Goal: Browse casually: Explore the website without a specific task or goal

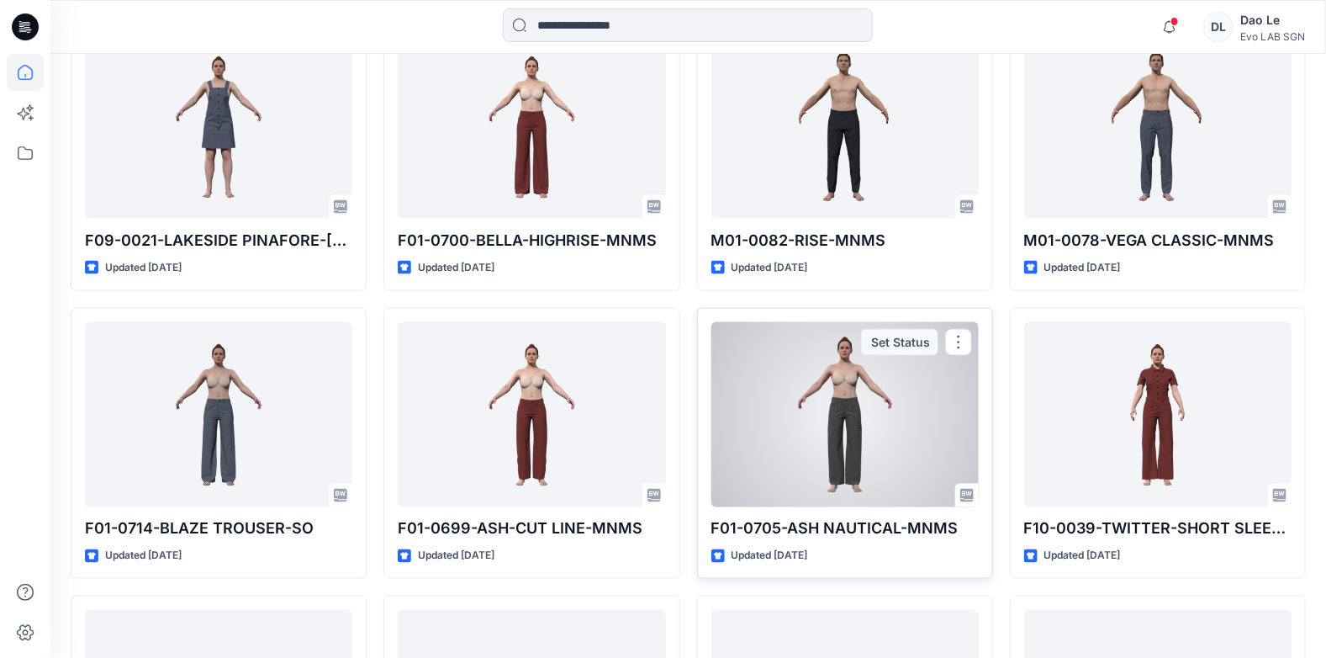
scroll to position [1246, 0]
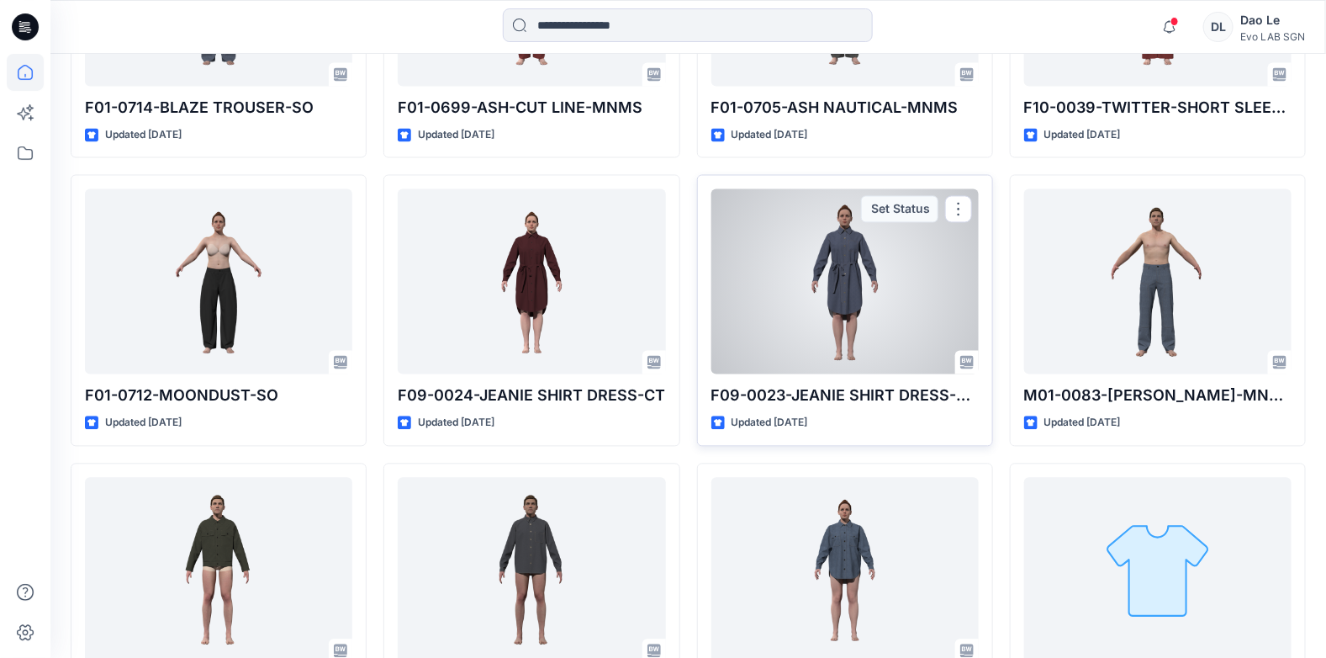
click at [857, 290] on div at bounding box center [844, 281] width 267 height 185
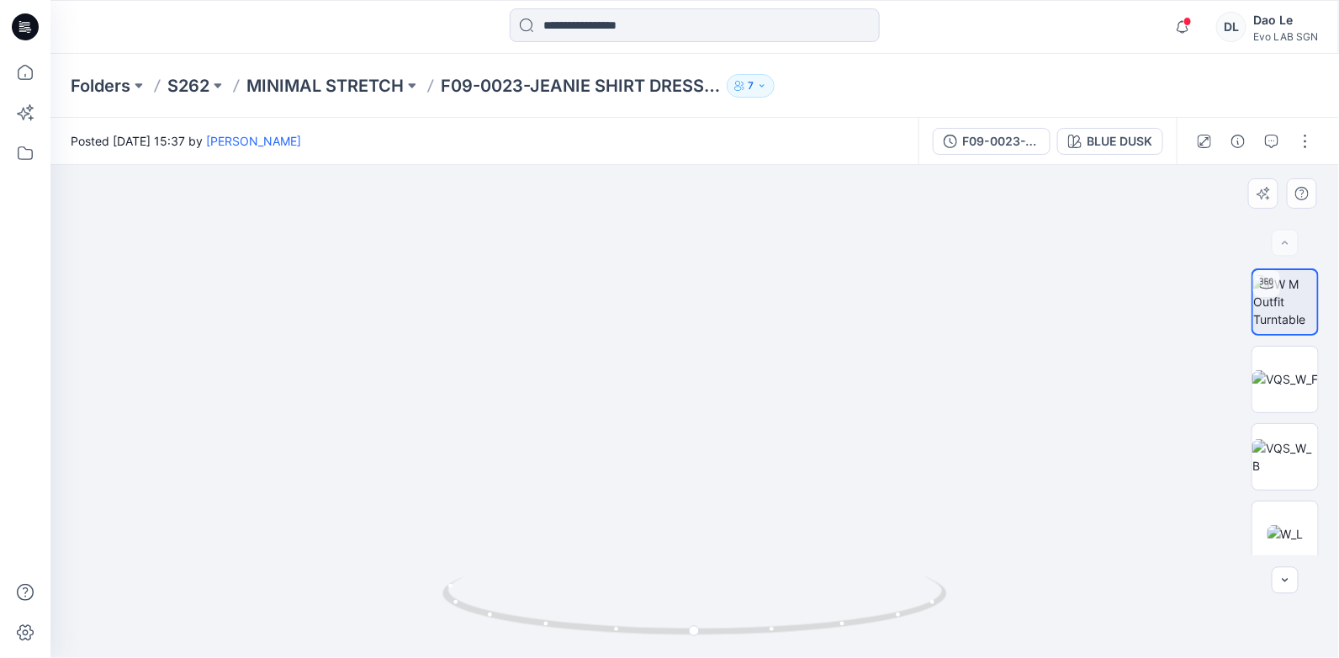
drag, startPoint x: 722, startPoint y: 468, endPoint x: 700, endPoint y: 482, distance: 25.7
drag, startPoint x: 708, startPoint y: 252, endPoint x: 721, endPoint y: 468, distance: 216.5
click at [721, 468] on img at bounding box center [707, 290] width 1385 height 735
drag, startPoint x: 867, startPoint y: 281, endPoint x: 758, endPoint y: 317, distance: 115.1
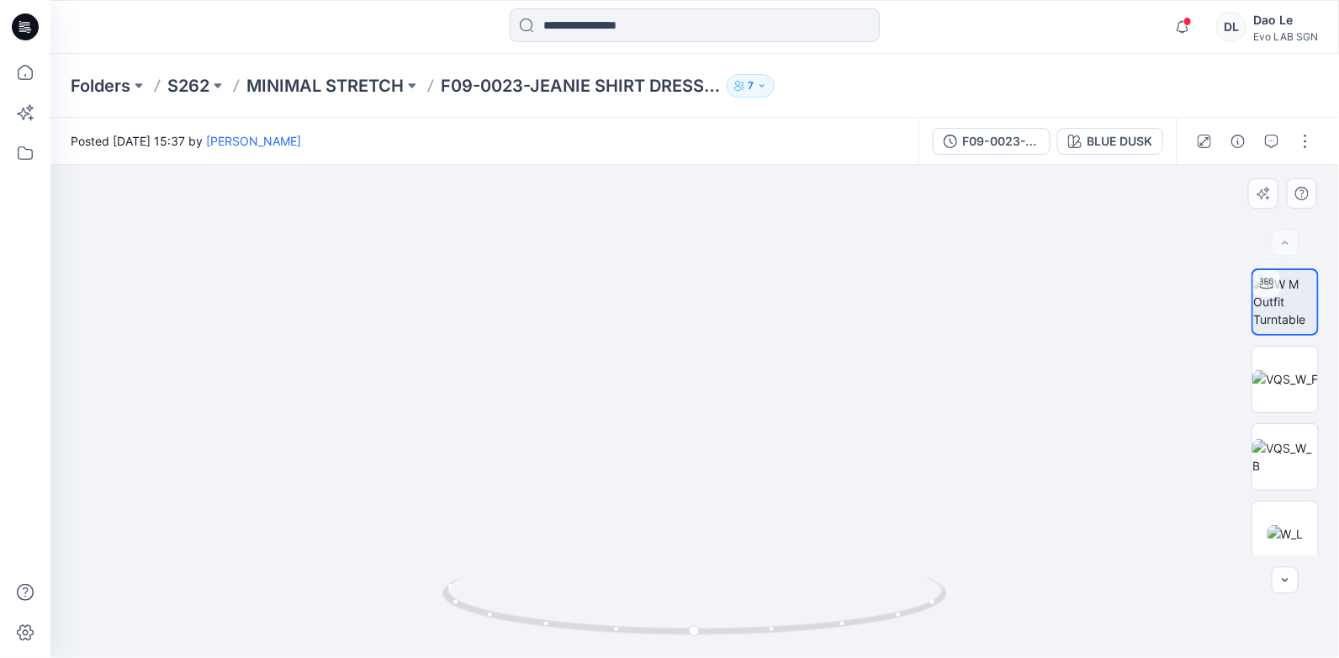
click at [758, 317] on img at bounding box center [784, 161] width 2575 height 996
drag, startPoint x: 770, startPoint y: 304, endPoint x: 766, endPoint y: 354, distance: 50.6
click at [766, 354] on img at bounding box center [749, 185] width 2575 height 945
click at [891, 415] on img at bounding box center [749, 185] width 2575 height 945
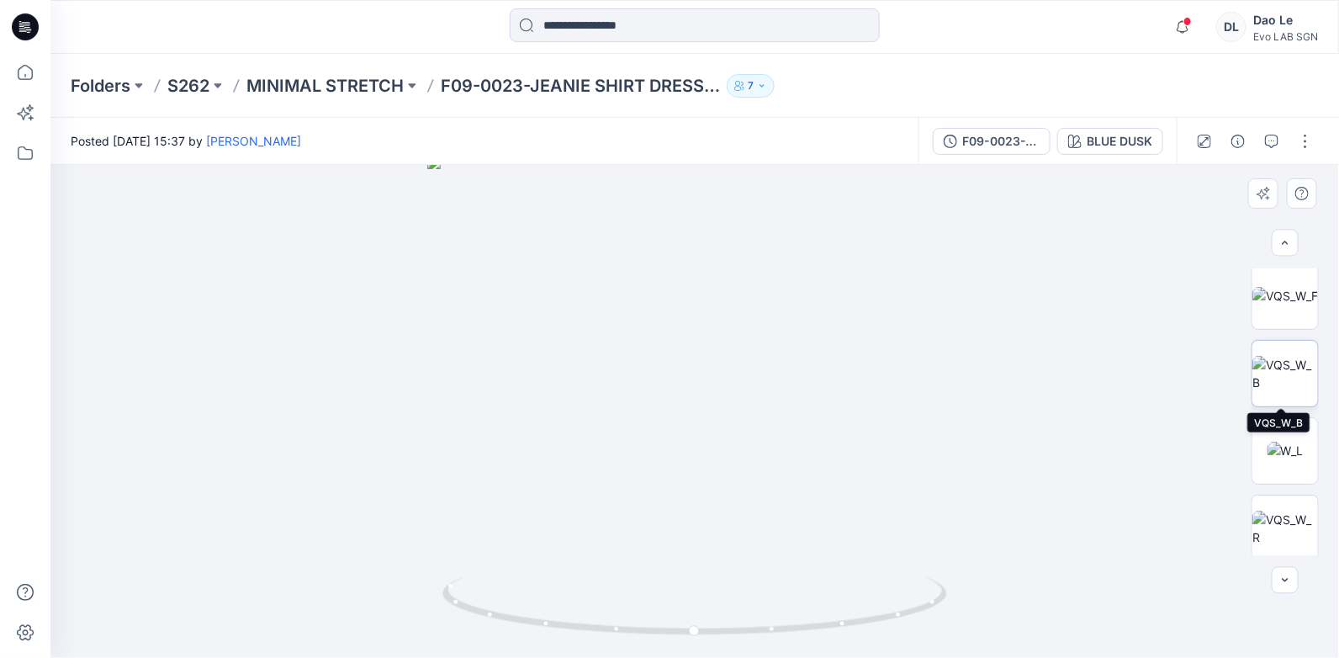
click at [1302, 383] on img at bounding box center [1285, 373] width 66 height 35
drag, startPoint x: 346, startPoint y: 472, endPoint x: 375, endPoint y: 478, distance: 30.2
click at [375, 478] on img at bounding box center [728, 167] width 1488 height 981
drag, startPoint x: 552, startPoint y: 575, endPoint x: 598, endPoint y: 573, distance: 45.5
click at [598, 573] on img at bounding box center [773, 167] width 1488 height 984
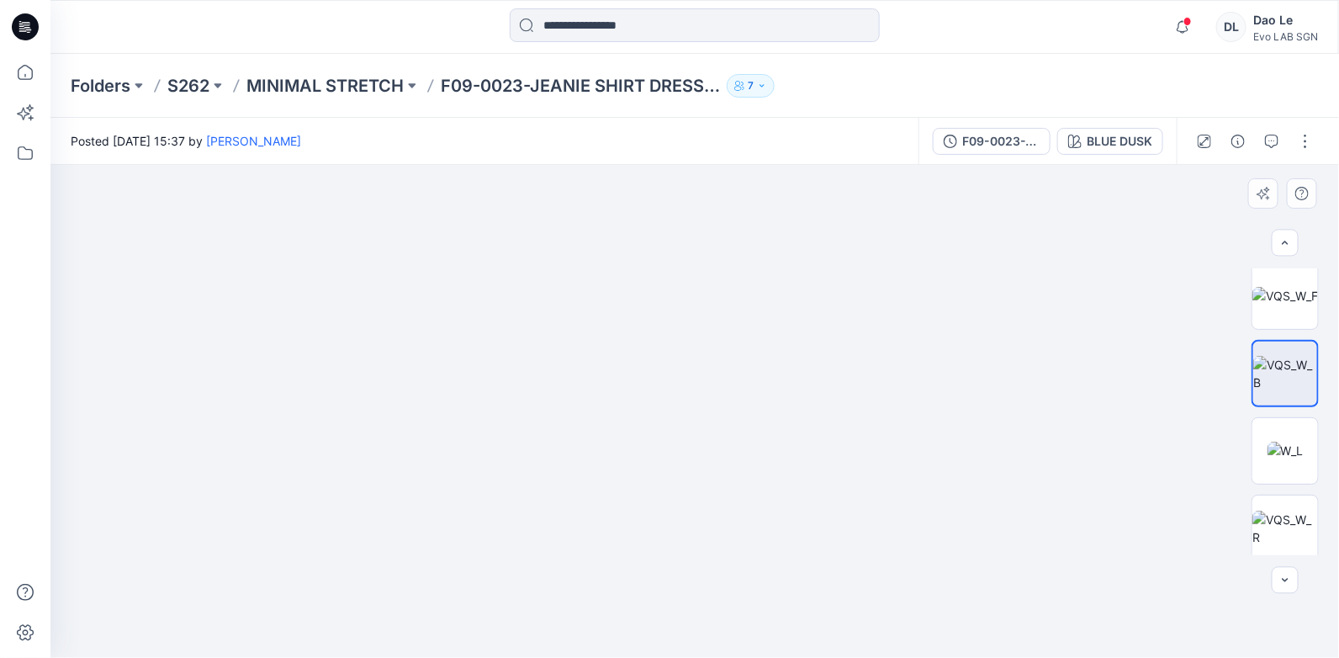
drag, startPoint x: 894, startPoint y: 468, endPoint x: 571, endPoint y: 325, distance: 353.1
click at [779, 623] on img at bounding box center [694, 411] width 493 height 493
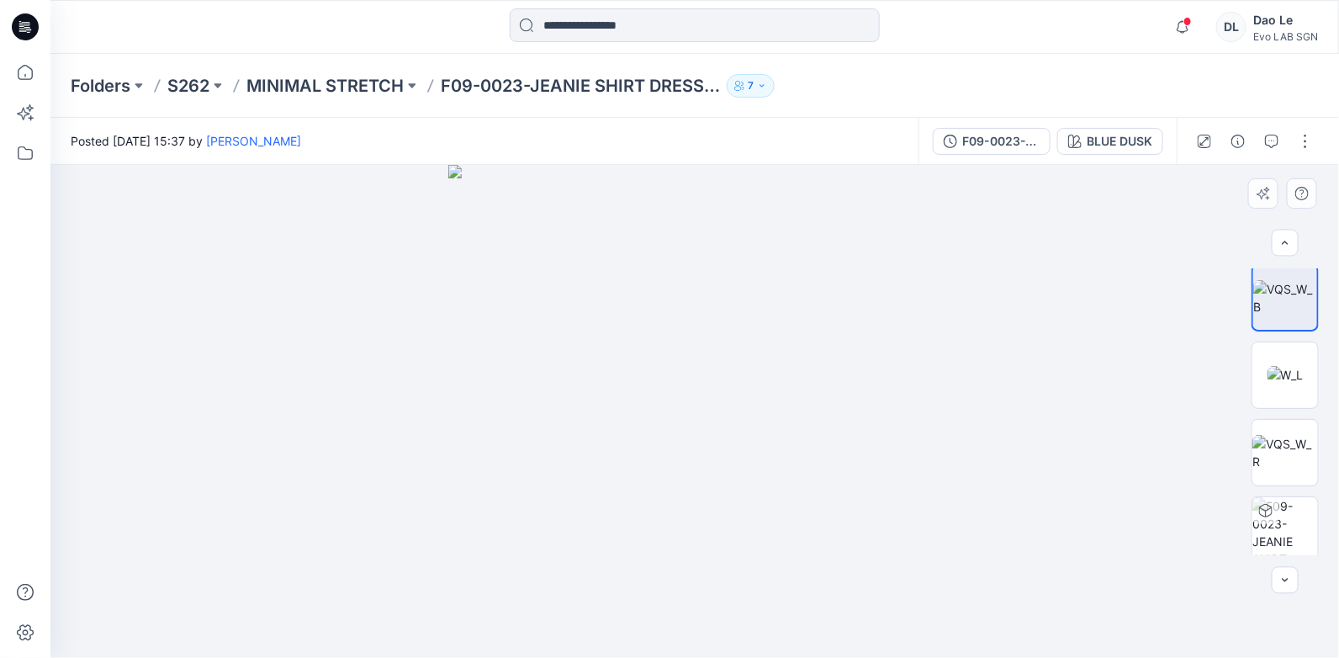
scroll to position [166, 0]
click at [954, 540] on div at bounding box center [694, 411] width 1289 height 493
drag, startPoint x: 658, startPoint y: 453, endPoint x: 779, endPoint y: 472, distance: 123.3
click at [779, 472] on img at bounding box center [694, 411] width 493 height 493
drag, startPoint x: 599, startPoint y: 509, endPoint x: 689, endPoint y: 505, distance: 90.1
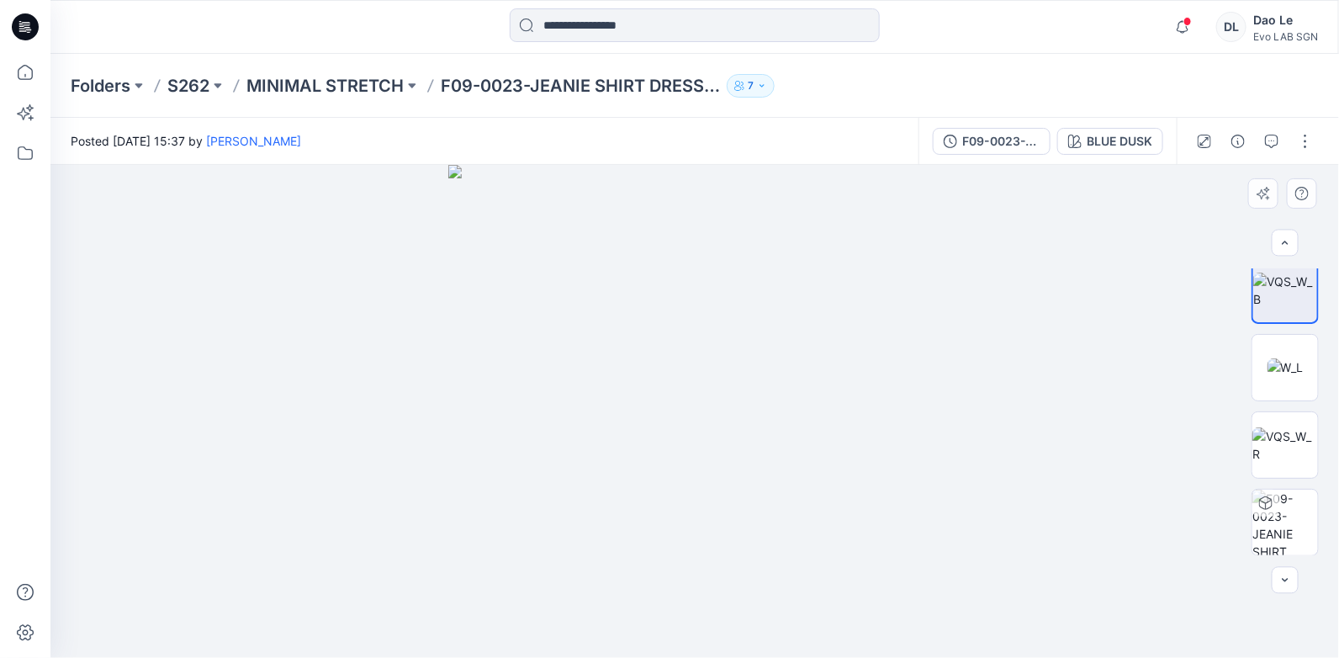
click at [666, 505] on img at bounding box center [694, 411] width 493 height 493
drag, startPoint x: 621, startPoint y: 548, endPoint x: 755, endPoint y: 534, distance: 135.3
click at [735, 544] on img at bounding box center [694, 411] width 493 height 493
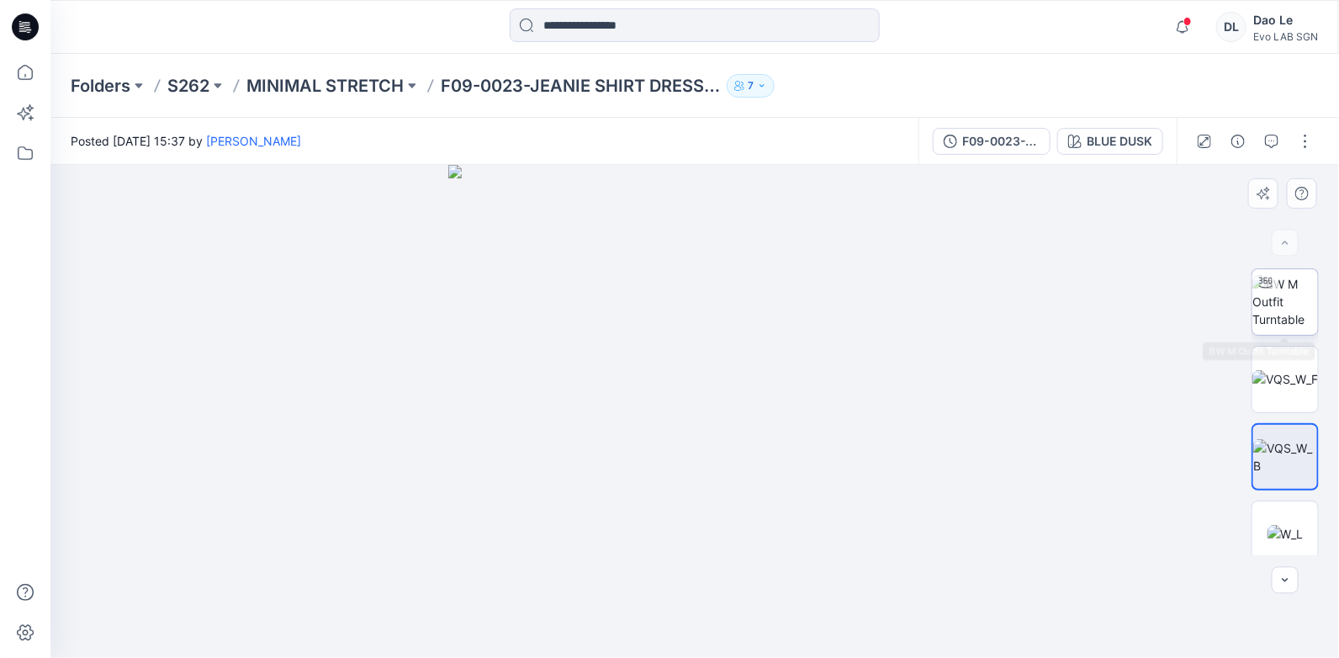
click at [1271, 312] on img at bounding box center [1285, 301] width 66 height 53
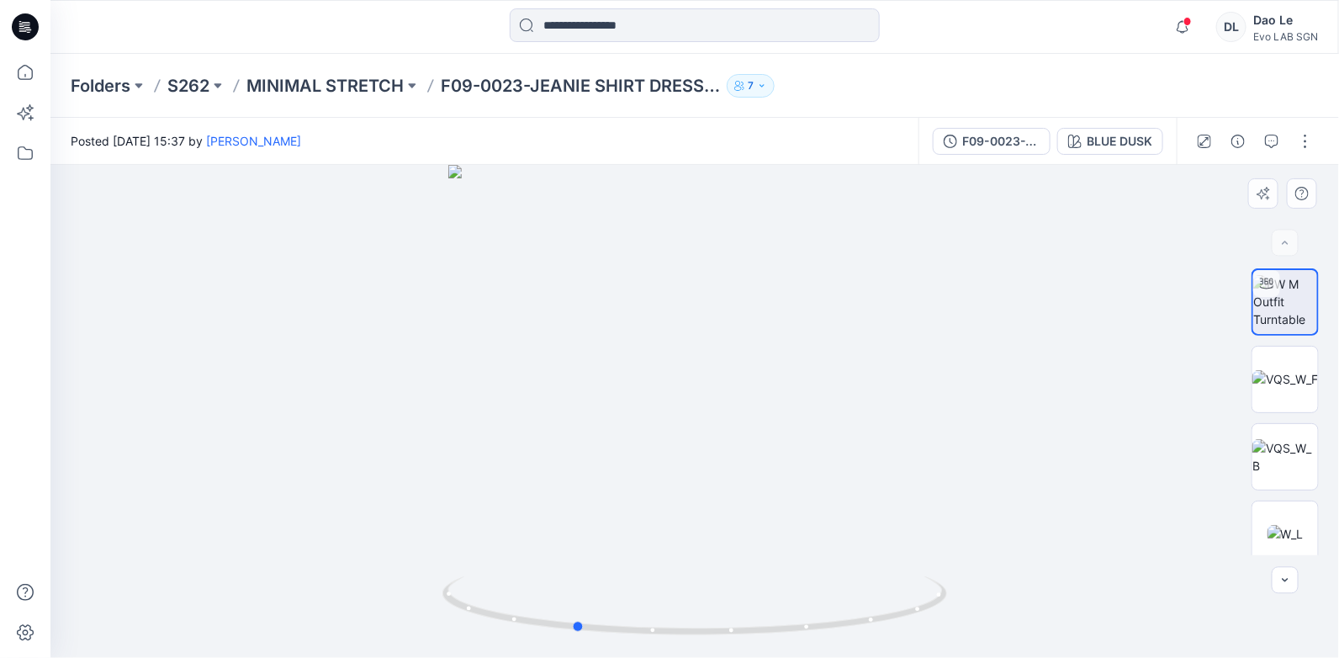
drag, startPoint x: 827, startPoint y: 535, endPoint x: 707, endPoint y: 566, distance: 124.2
click at [707, 566] on div at bounding box center [694, 411] width 1288 height 493
drag, startPoint x: 707, startPoint y: 566, endPoint x: 656, endPoint y: 461, distance: 117.0
click at [657, 463] on div at bounding box center [694, 411] width 1288 height 493
click at [725, 458] on div at bounding box center [694, 411] width 1288 height 493
